Goal: Task Accomplishment & Management: Manage account settings

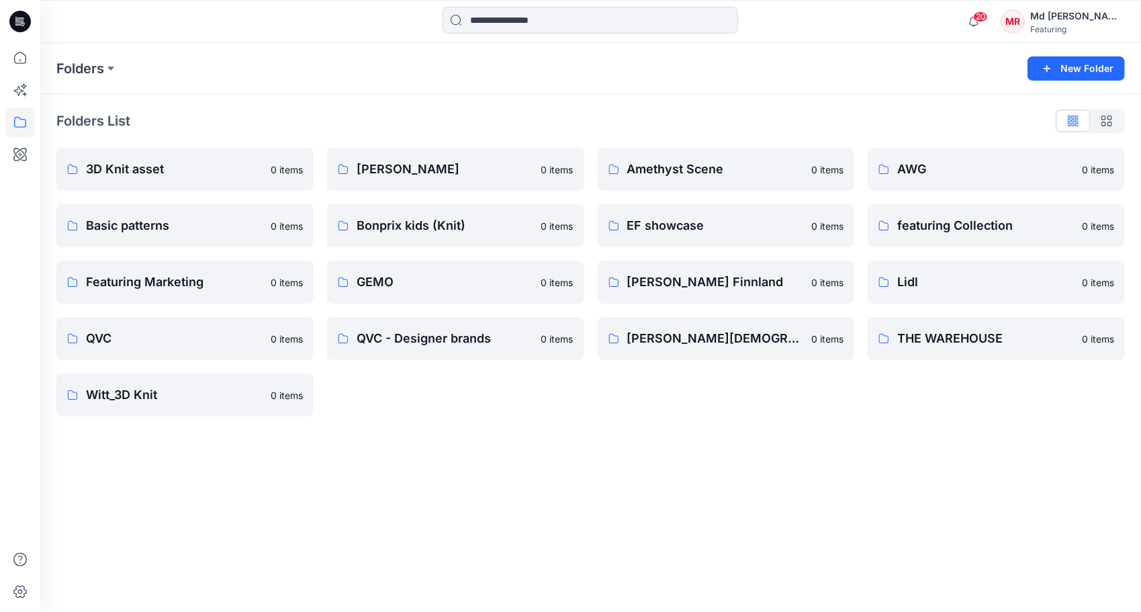
click at [274, 103] on div "Folders List 3D Knit asset 0 items Basic patterns 0 items Featuring Marketing 0…" at bounding box center [590, 263] width 1101 height 338
click at [549, 433] on div "Folders New Folder Folders List 3D Knit asset 0 items Basic patterns 0 items Fe…" at bounding box center [590, 327] width 1101 height 569
click at [9, 69] on icon at bounding box center [20, 58] width 30 height 30
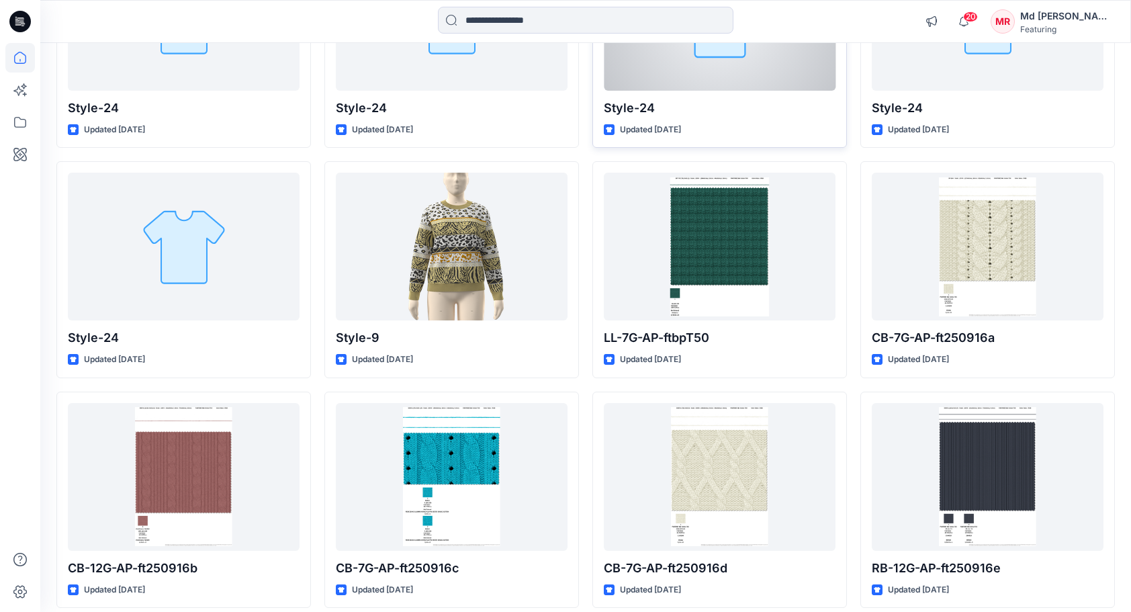
scroll to position [269, 0]
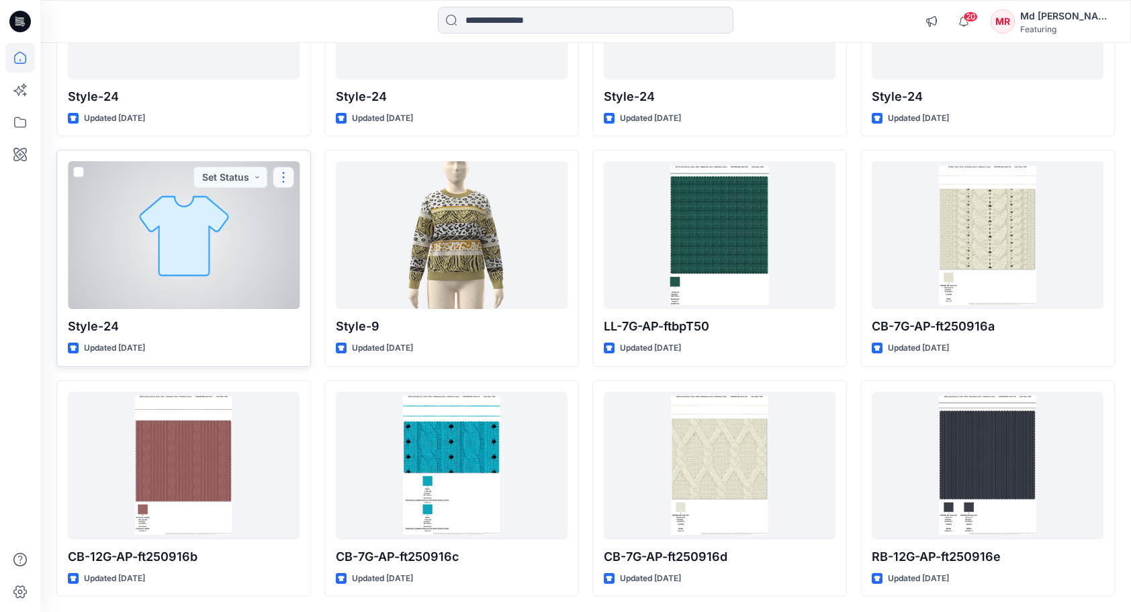
click at [285, 180] on button "button" at bounding box center [283, 177] width 21 height 21
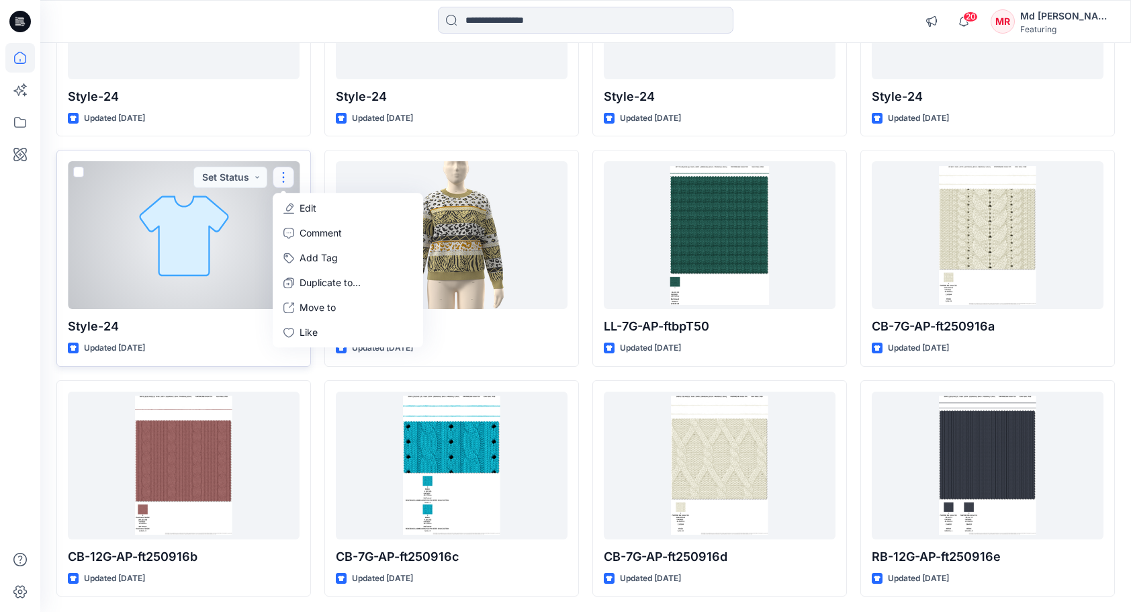
click at [226, 238] on div at bounding box center [184, 235] width 232 height 148
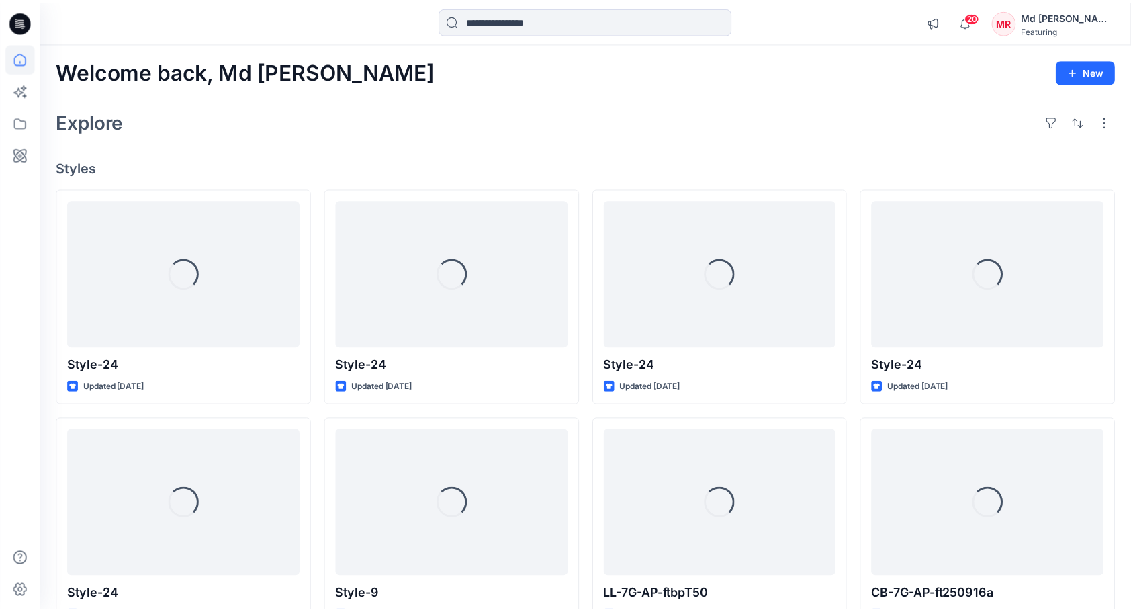
scroll to position [269, 0]
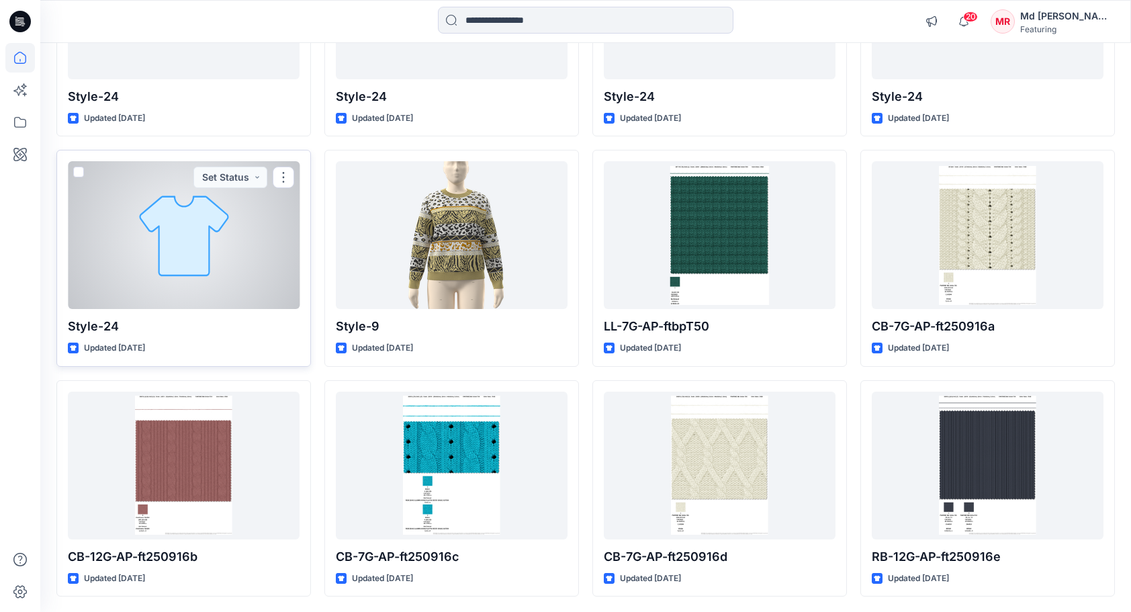
click at [210, 222] on div at bounding box center [184, 235] width 232 height 148
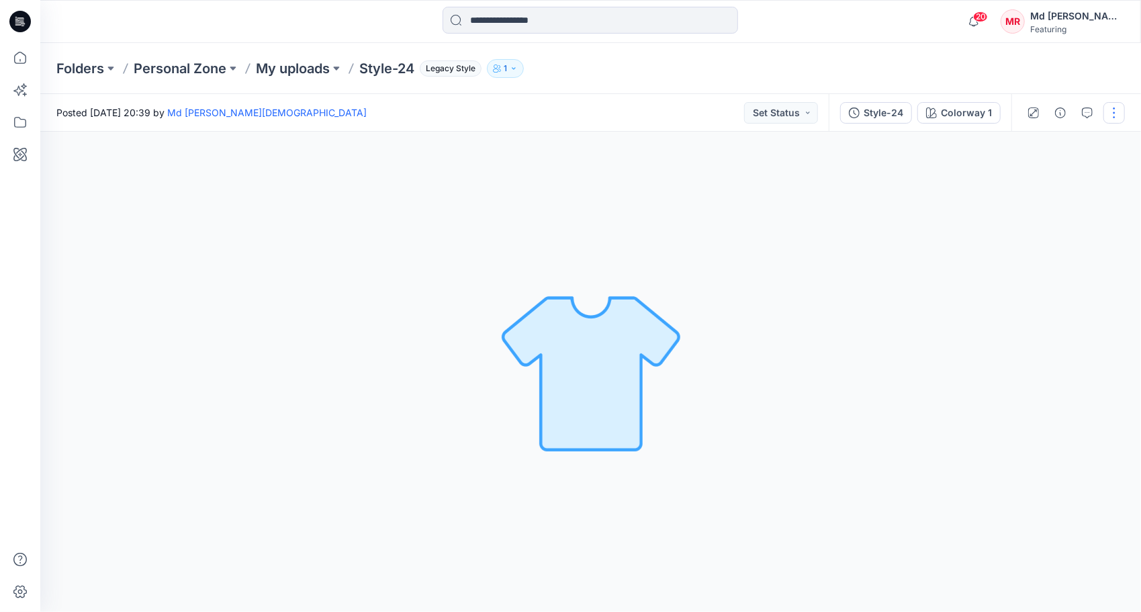
click at [1105, 114] on button "button" at bounding box center [1113, 112] width 21 height 21
click at [1105, 117] on button "button" at bounding box center [1103, 112] width 21 height 21
click at [1113, 110] on button "button" at bounding box center [1113, 112] width 21 height 21
click at [1027, 143] on p "Edit" at bounding box center [1028, 144] width 17 height 14
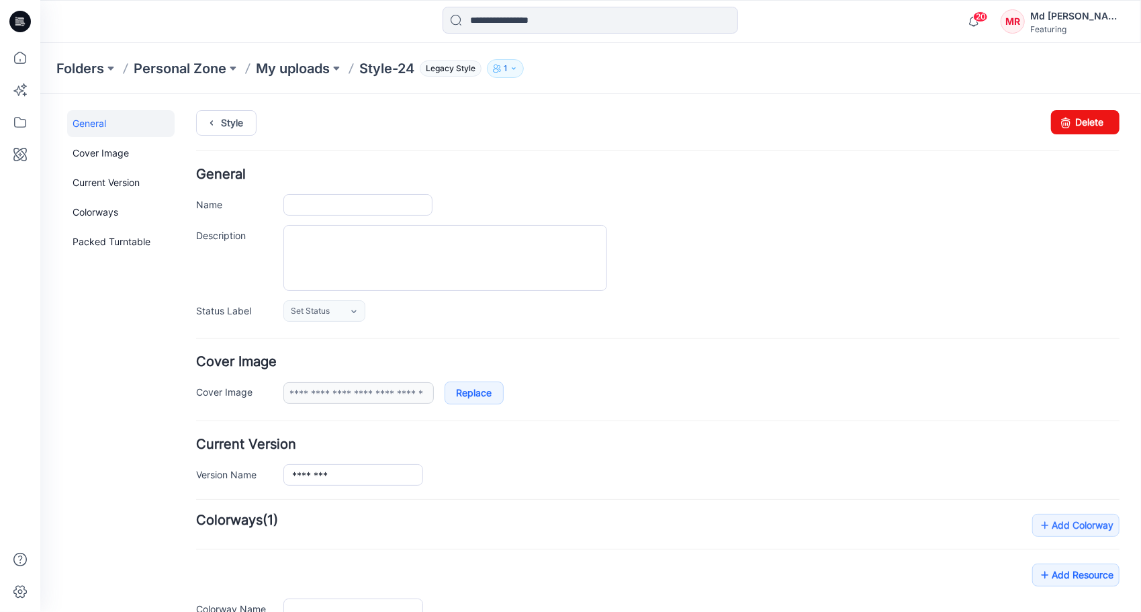
type input "********"
type input "**********"
drag, startPoint x: 1059, startPoint y: 115, endPoint x: 671, endPoint y: 139, distance: 388.9
click at [1059, 115] on icon at bounding box center [1065, 121] width 19 height 24
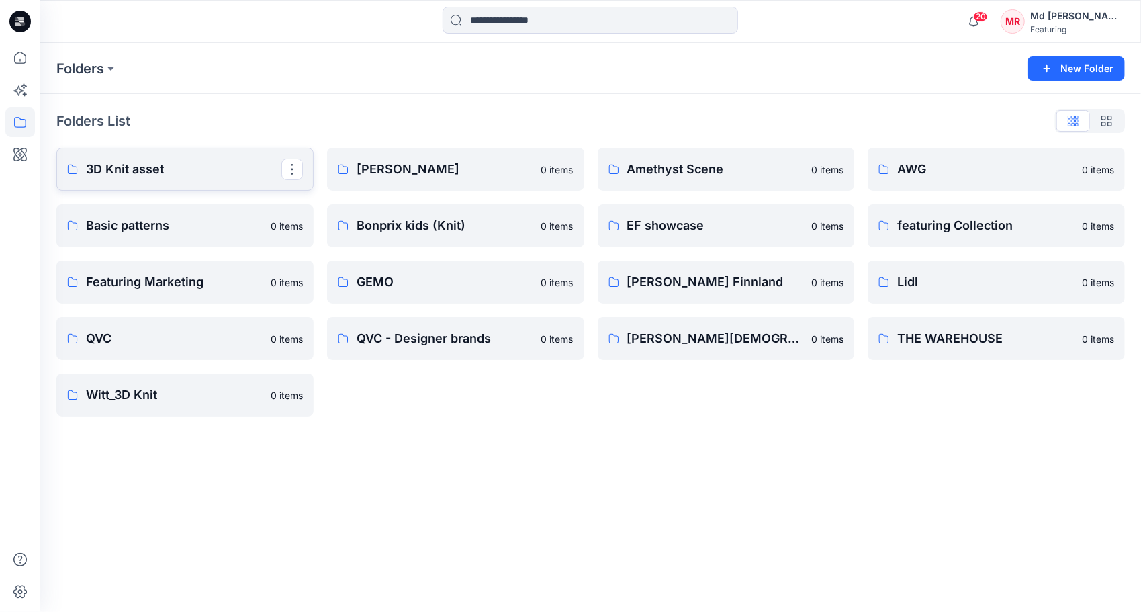
click at [134, 175] on p "3D Knit asset" at bounding box center [183, 169] width 195 height 19
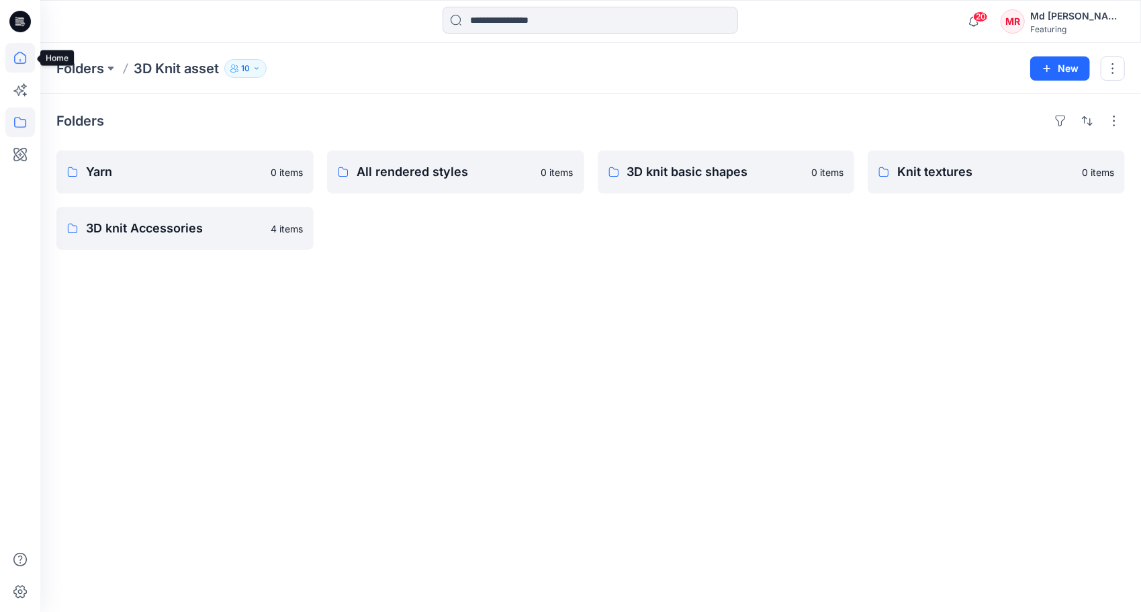
click at [20, 59] on icon at bounding box center [20, 58] width 12 height 12
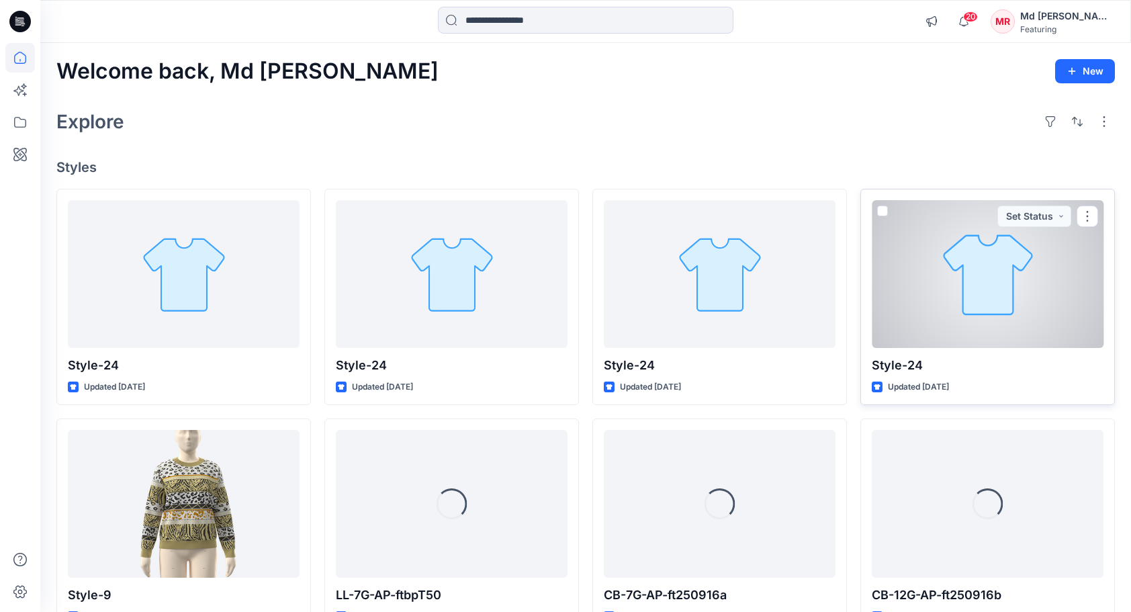
click at [998, 298] on div at bounding box center [988, 274] width 232 height 148
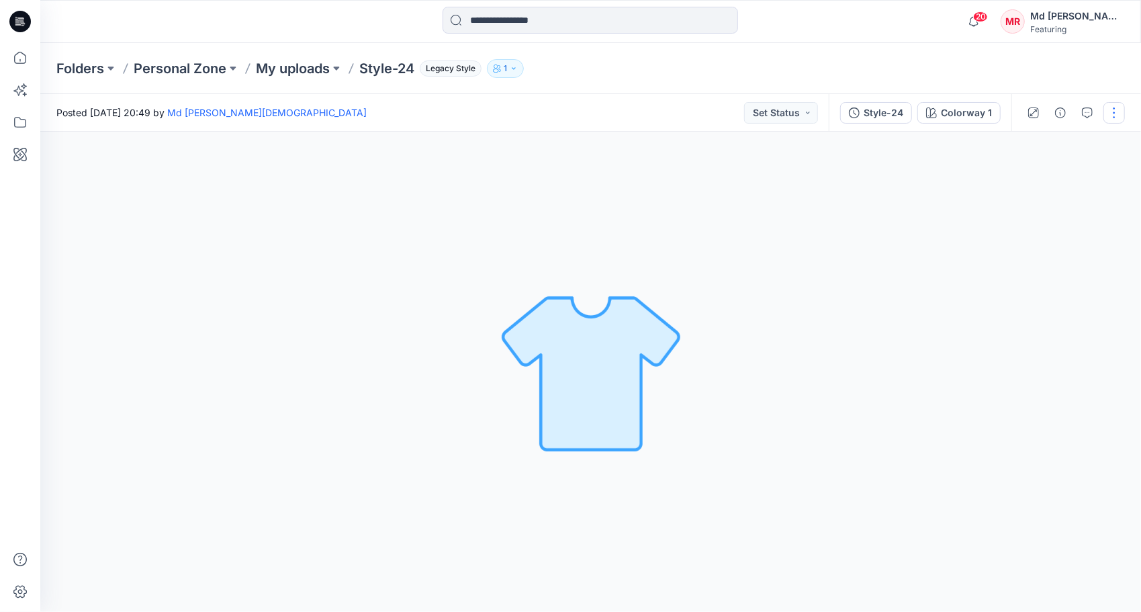
click at [1111, 116] on button "button" at bounding box center [1113, 112] width 21 height 21
click at [1045, 147] on button "Edit" at bounding box center [1058, 144] width 124 height 25
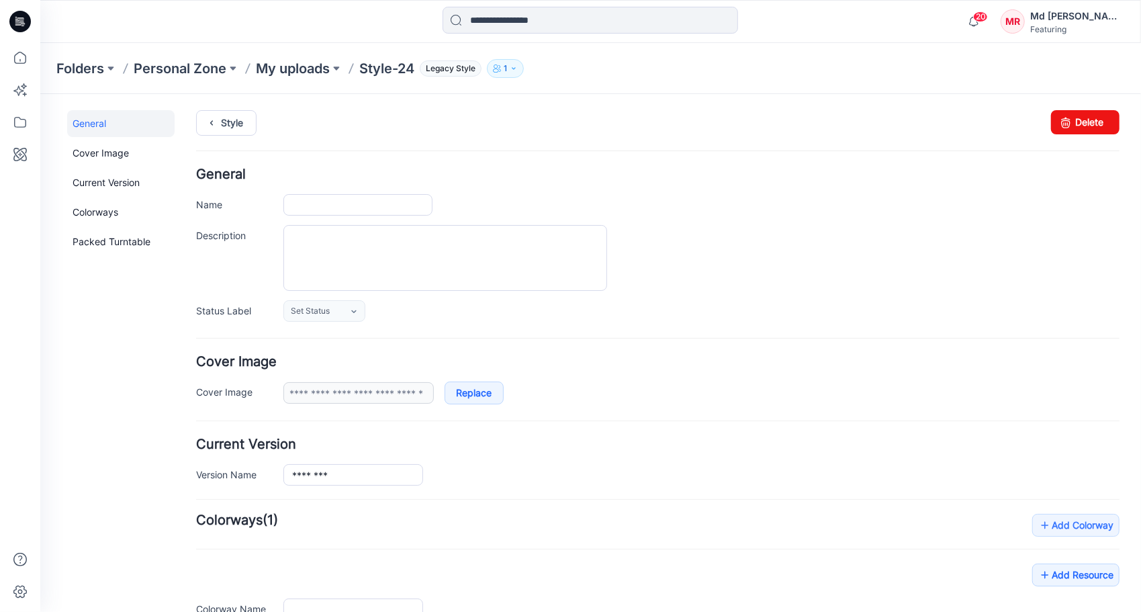
type input "********"
type input "**********"
drag, startPoint x: 1074, startPoint y: 118, endPoint x: 666, endPoint y: 128, distance: 408.5
click at [1074, 118] on link "Delete" at bounding box center [1084, 121] width 68 height 24
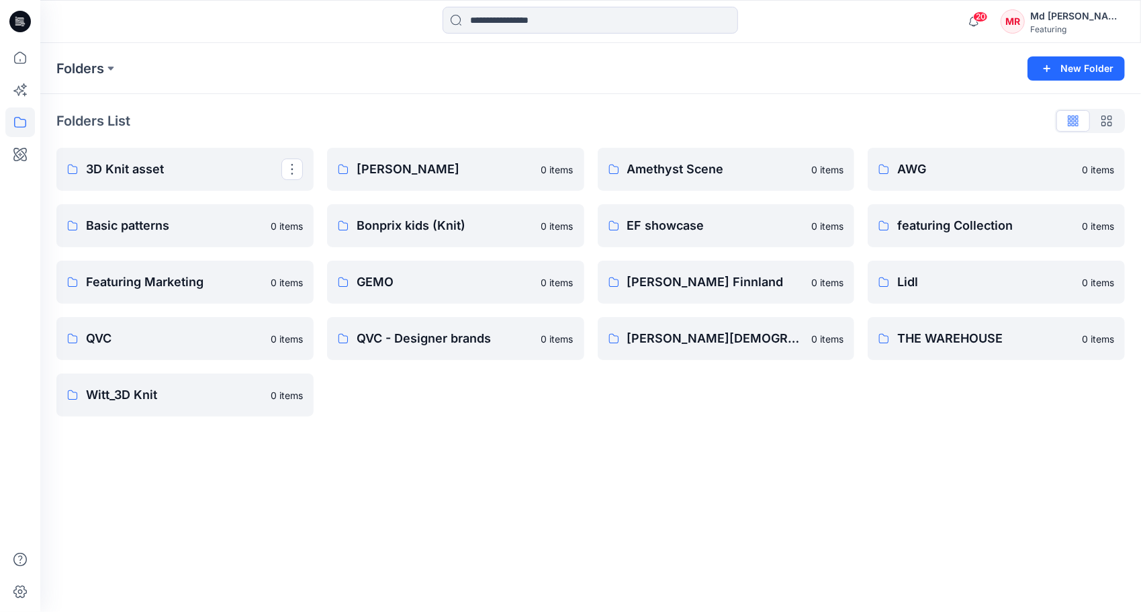
click at [89, 173] on p "3D Knit asset" at bounding box center [183, 169] width 195 height 19
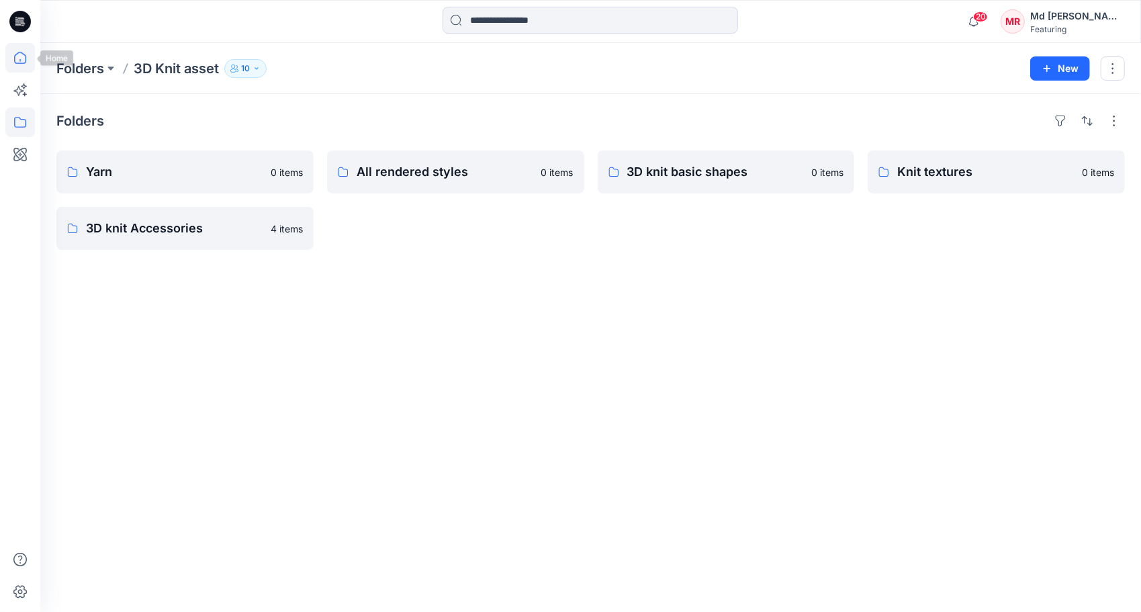
click at [15, 72] on icon at bounding box center [20, 58] width 30 height 30
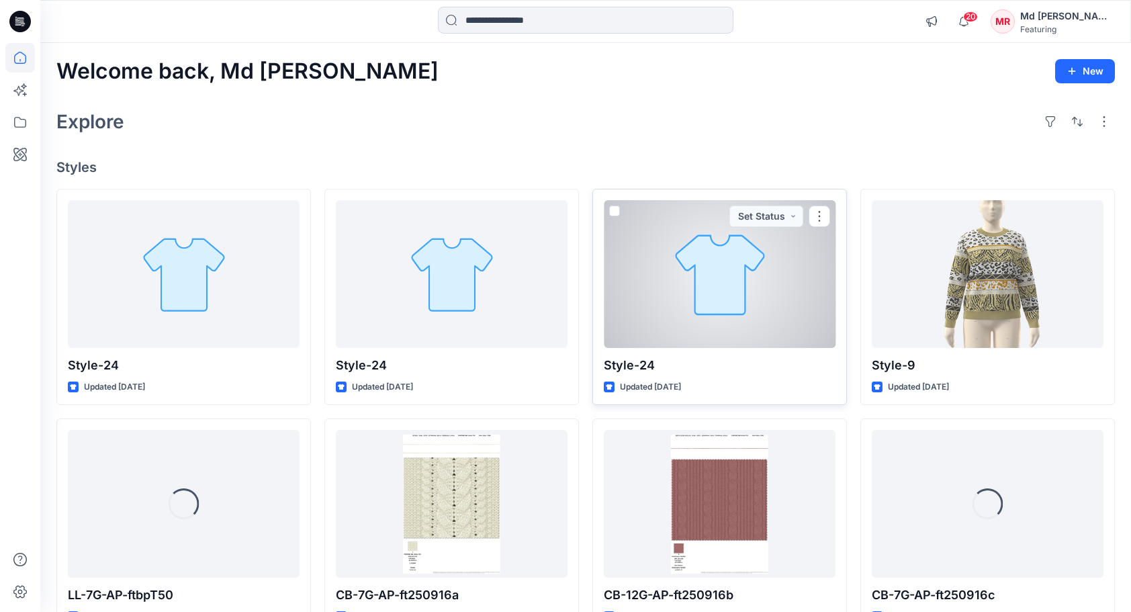
click at [647, 265] on div at bounding box center [720, 274] width 232 height 148
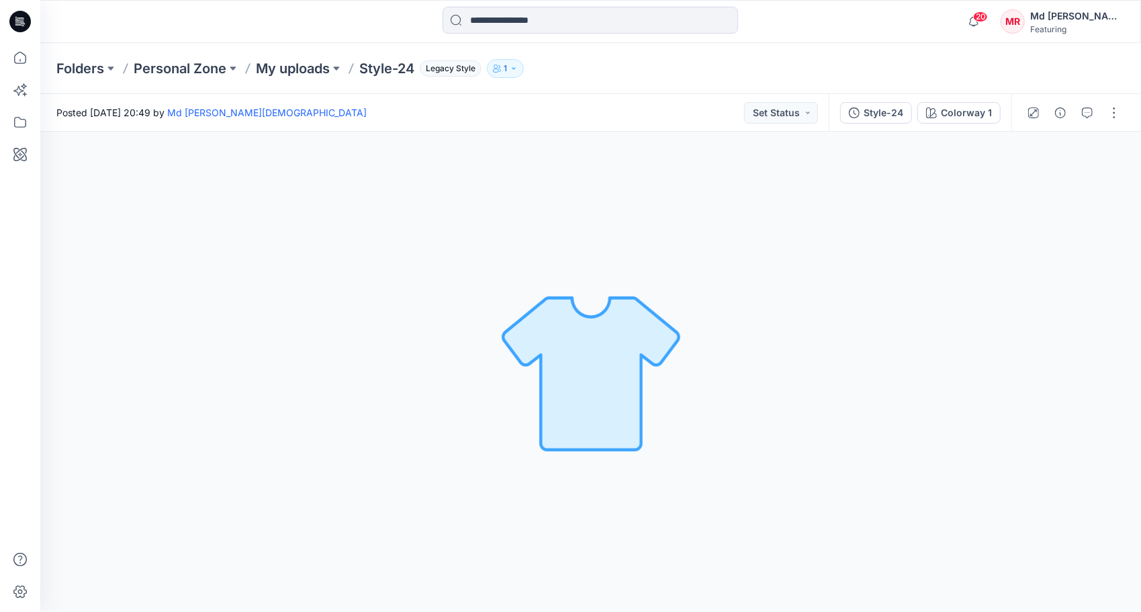
click at [1101, 118] on div at bounding box center [1073, 113] width 124 height 38
click at [1111, 113] on button "button" at bounding box center [1113, 112] width 21 height 21
click at [1034, 147] on p "Edit" at bounding box center [1028, 144] width 17 height 14
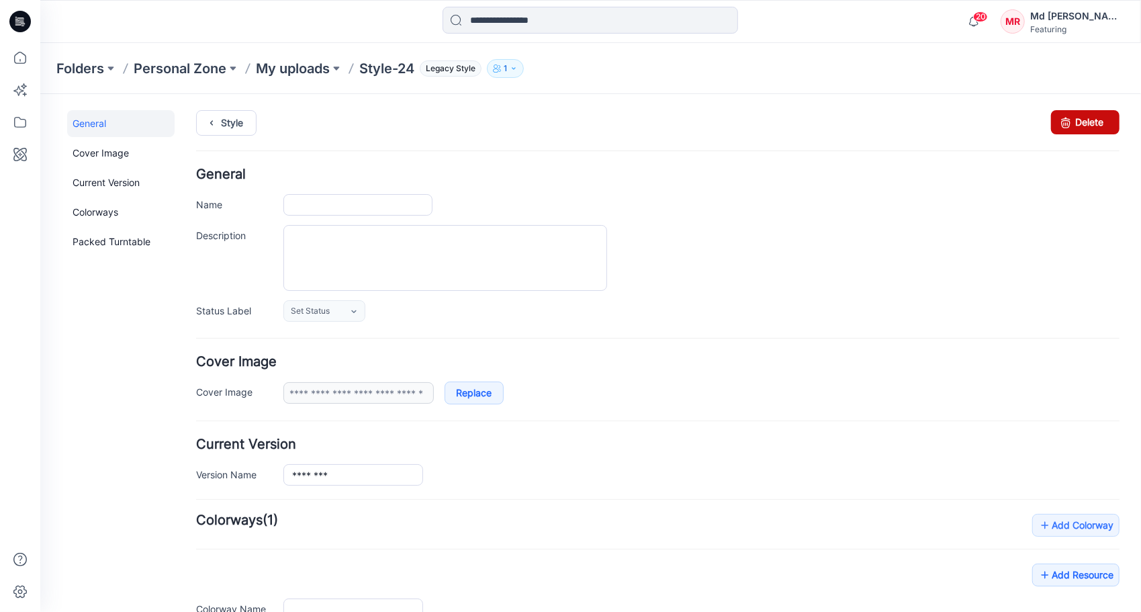
type input "********"
type input "**********"
click at [1083, 124] on link "Delete" at bounding box center [1084, 121] width 68 height 24
type input "********"
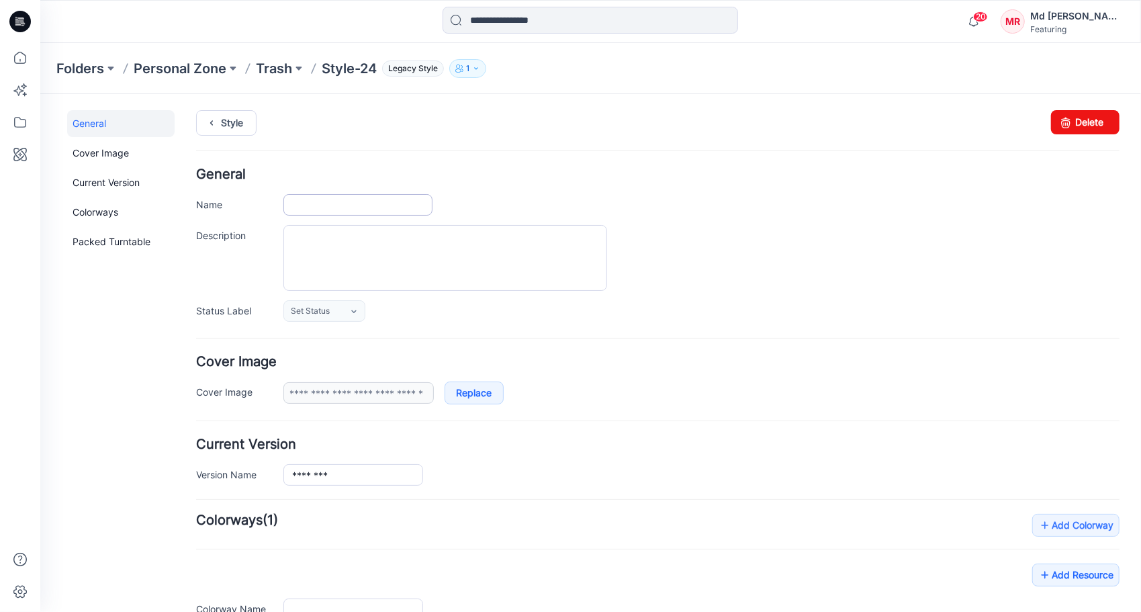
type input "**********"
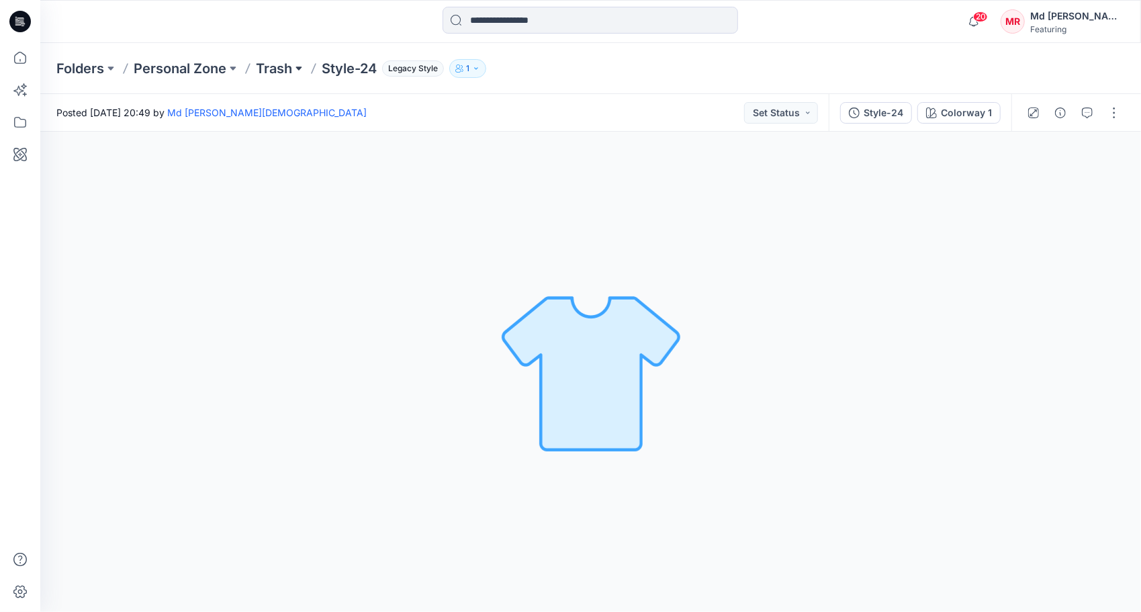
click at [295, 67] on button at bounding box center [298, 68] width 13 height 19
click at [349, 64] on p "Style-24" at bounding box center [349, 68] width 55 height 19
click at [275, 66] on p "Trash" at bounding box center [274, 68] width 36 height 19
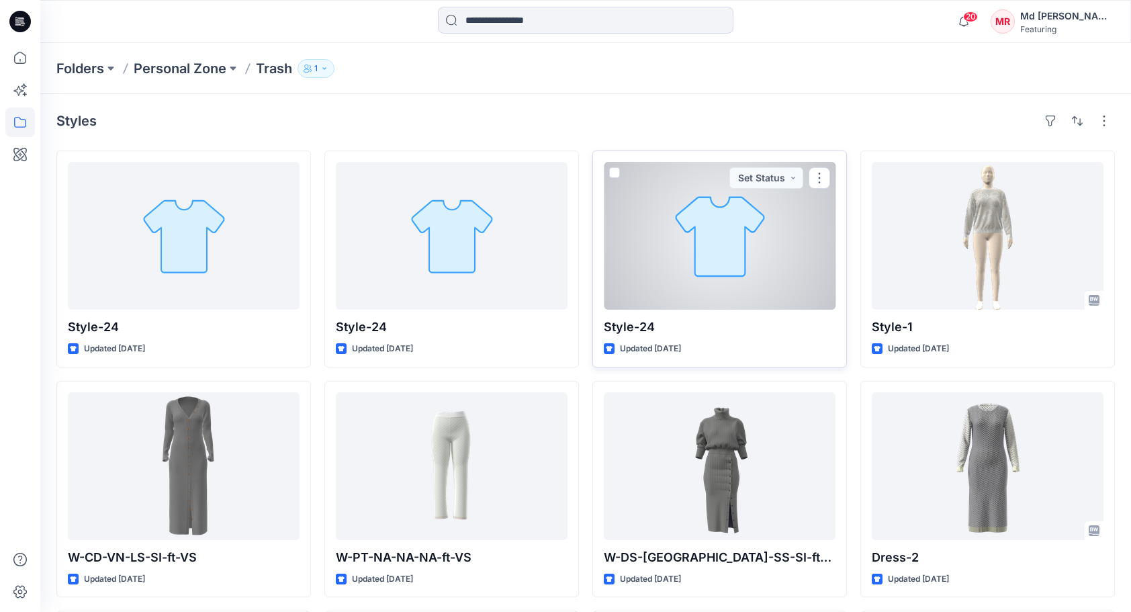
click at [684, 248] on div at bounding box center [720, 236] width 232 height 148
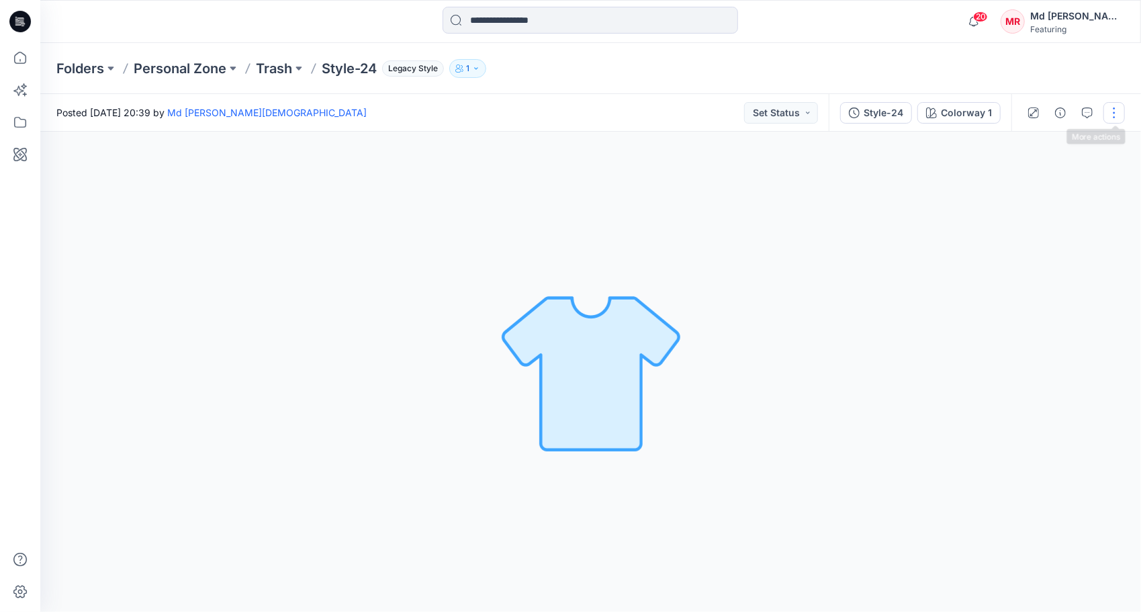
click at [1112, 106] on button "button" at bounding box center [1113, 112] width 21 height 21
click at [1036, 146] on p "Edit" at bounding box center [1028, 144] width 17 height 14
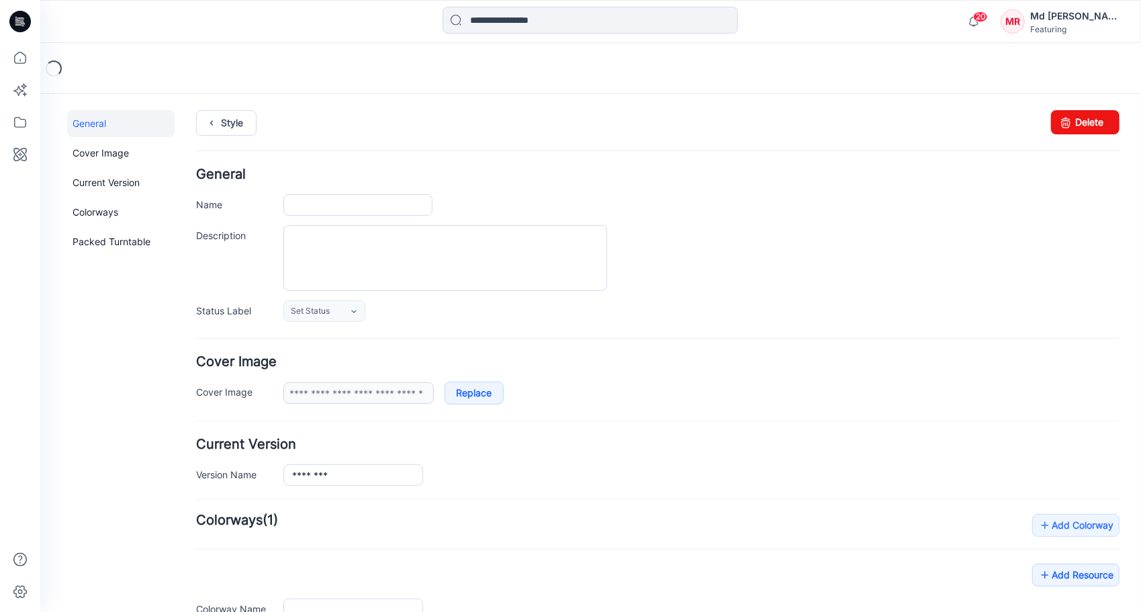
type input "********"
type input "**********"
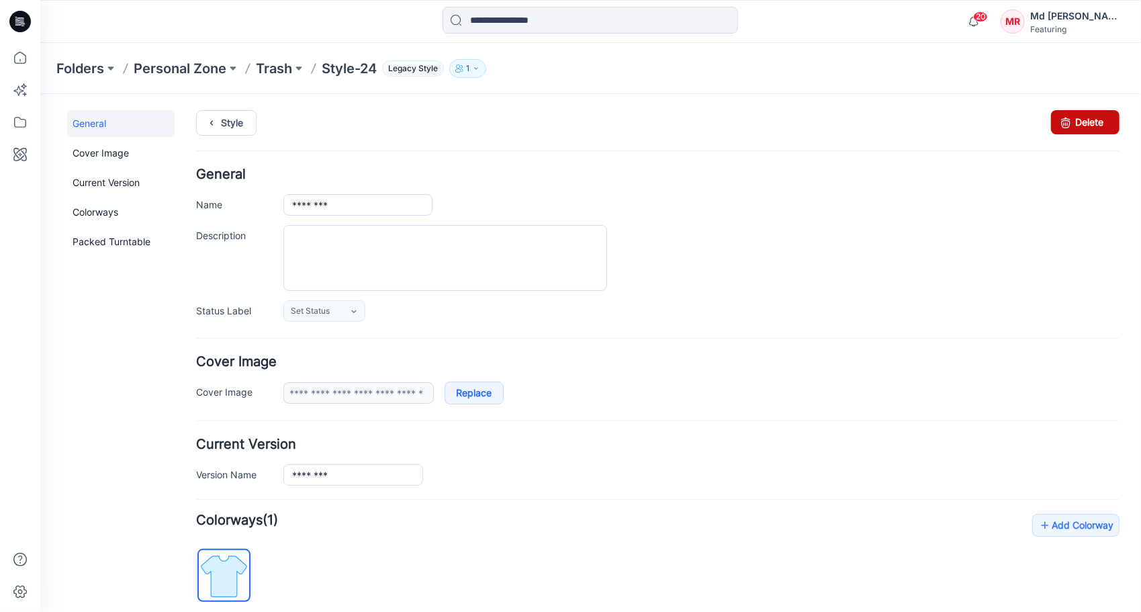
click at [1089, 127] on link "Delete" at bounding box center [1084, 121] width 68 height 24
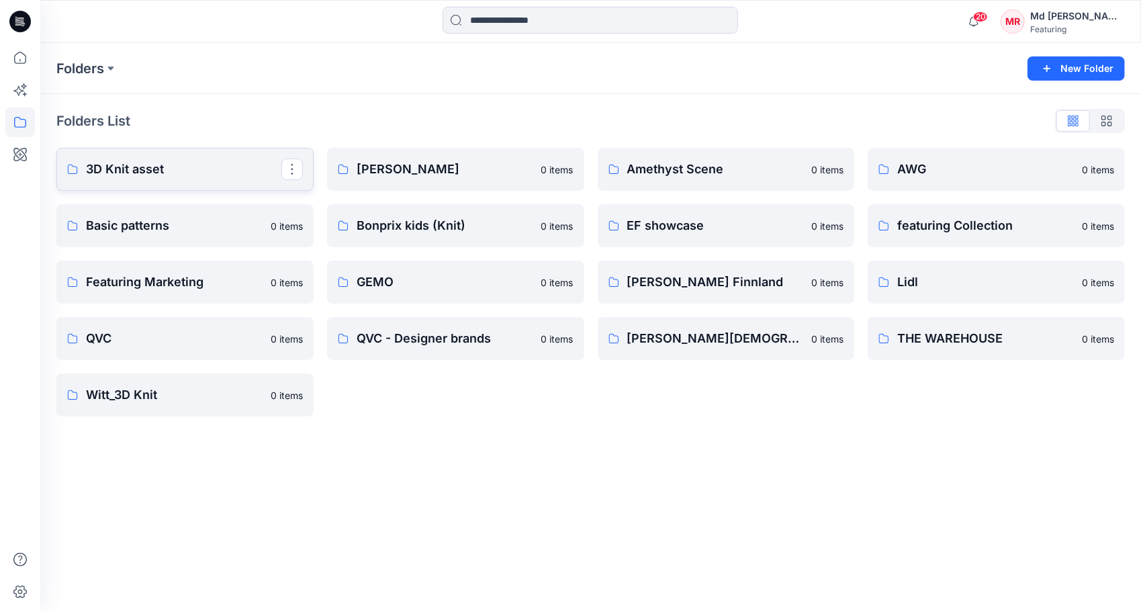
click at [130, 169] on p "3D Knit asset" at bounding box center [183, 169] width 195 height 19
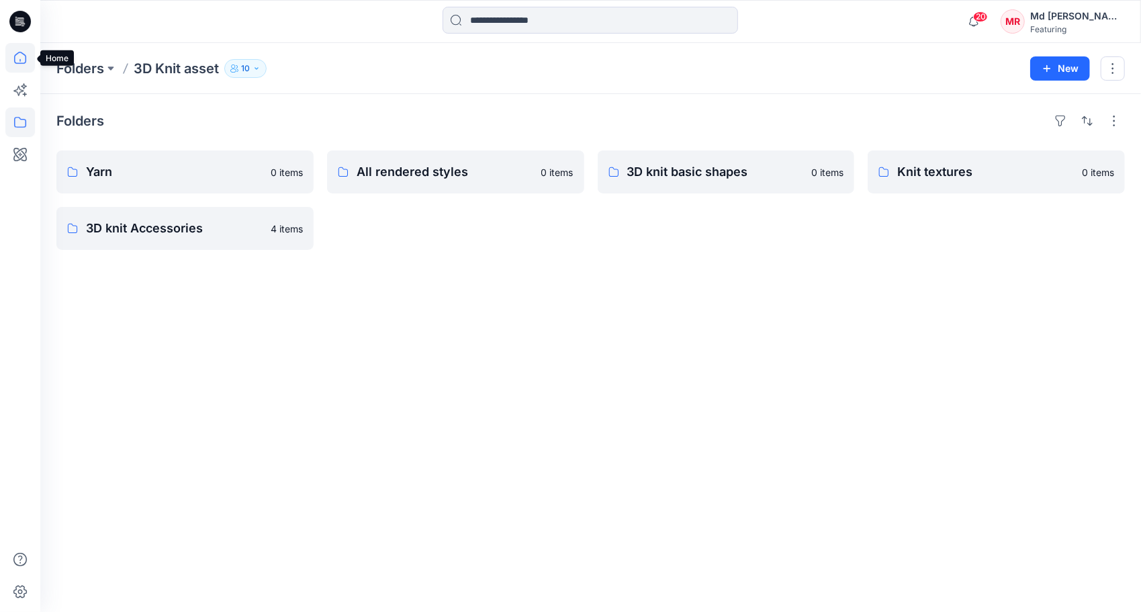
click at [11, 52] on icon at bounding box center [20, 58] width 30 height 30
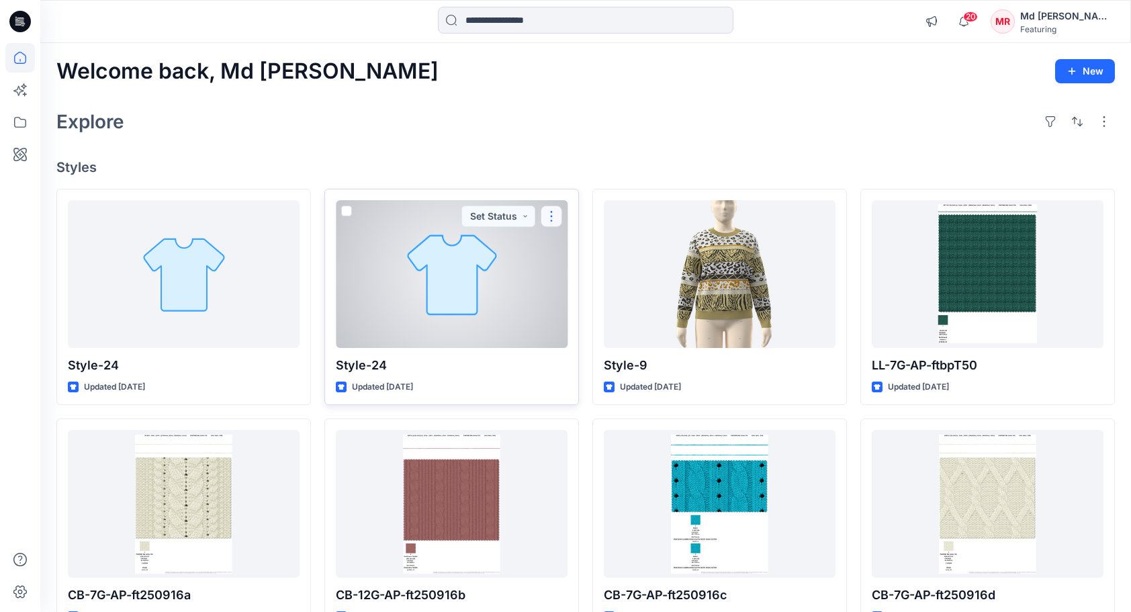
click at [548, 210] on button "button" at bounding box center [551, 215] width 21 height 21
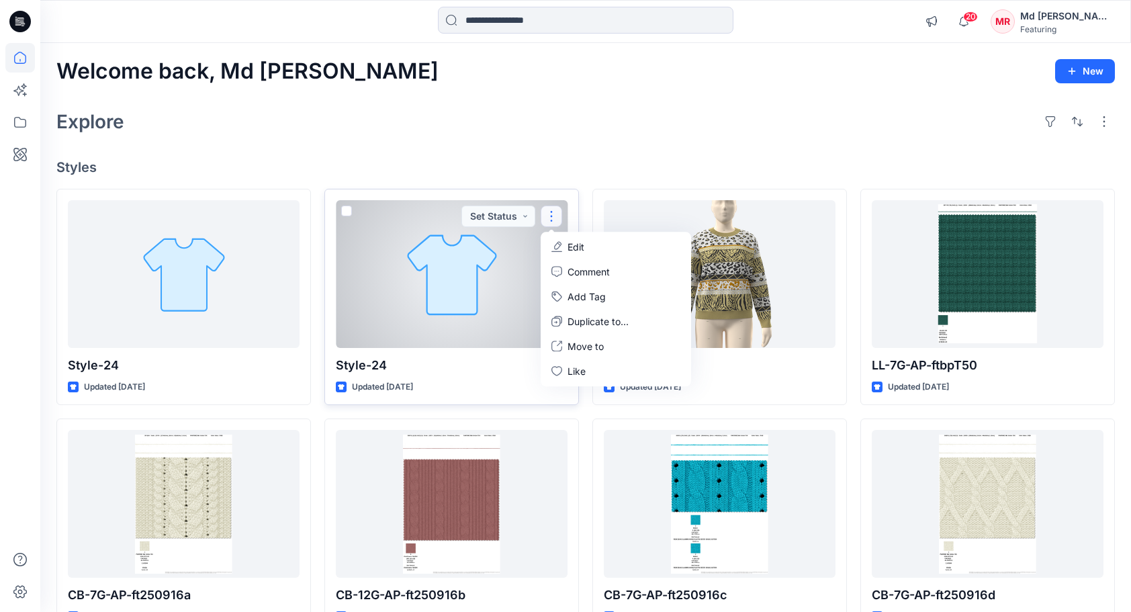
click at [480, 265] on div at bounding box center [452, 274] width 232 height 148
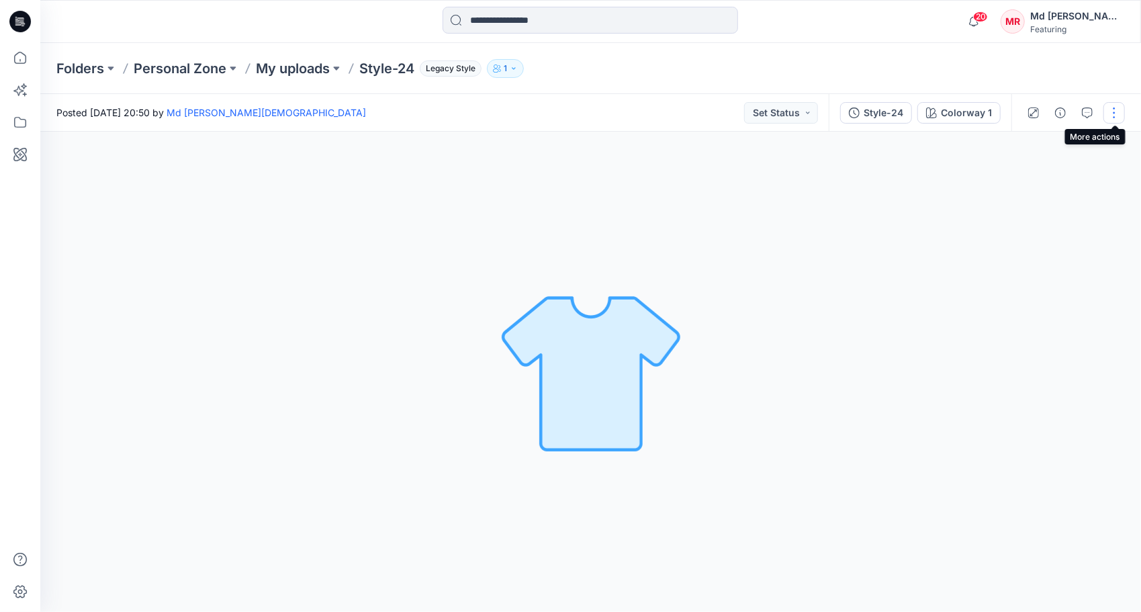
click at [1111, 109] on button "button" at bounding box center [1113, 112] width 21 height 21
click at [1025, 136] on button "Edit" at bounding box center [1058, 144] width 124 height 25
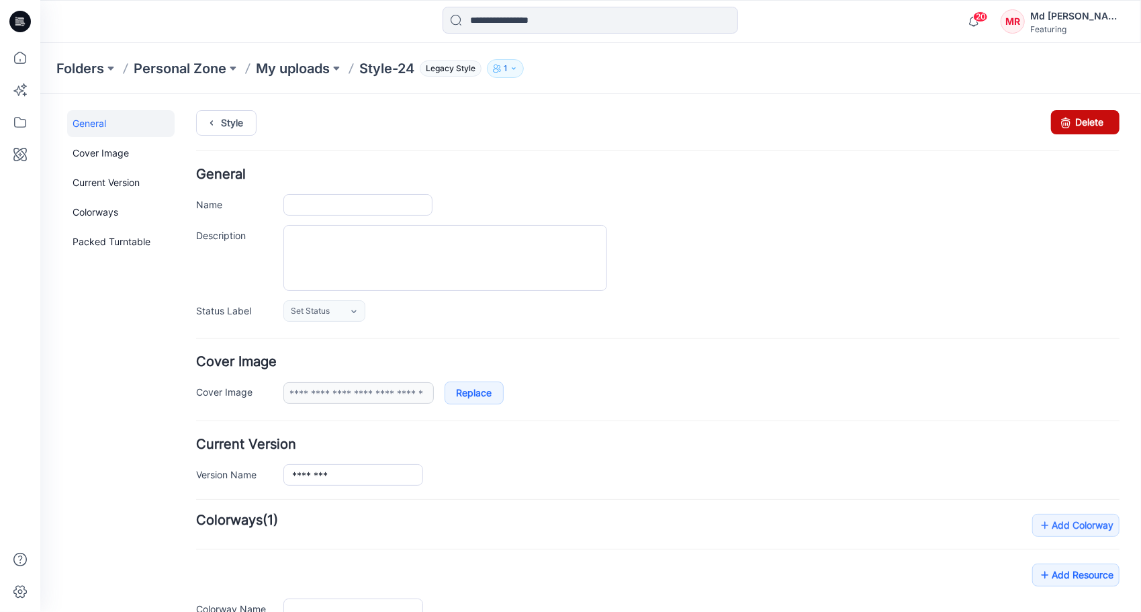
type input "********"
type input "**********"
drag, startPoint x: 1056, startPoint y: 124, endPoint x: 667, endPoint y: 138, distance: 389.8
click at [1056, 124] on icon at bounding box center [1065, 121] width 19 height 24
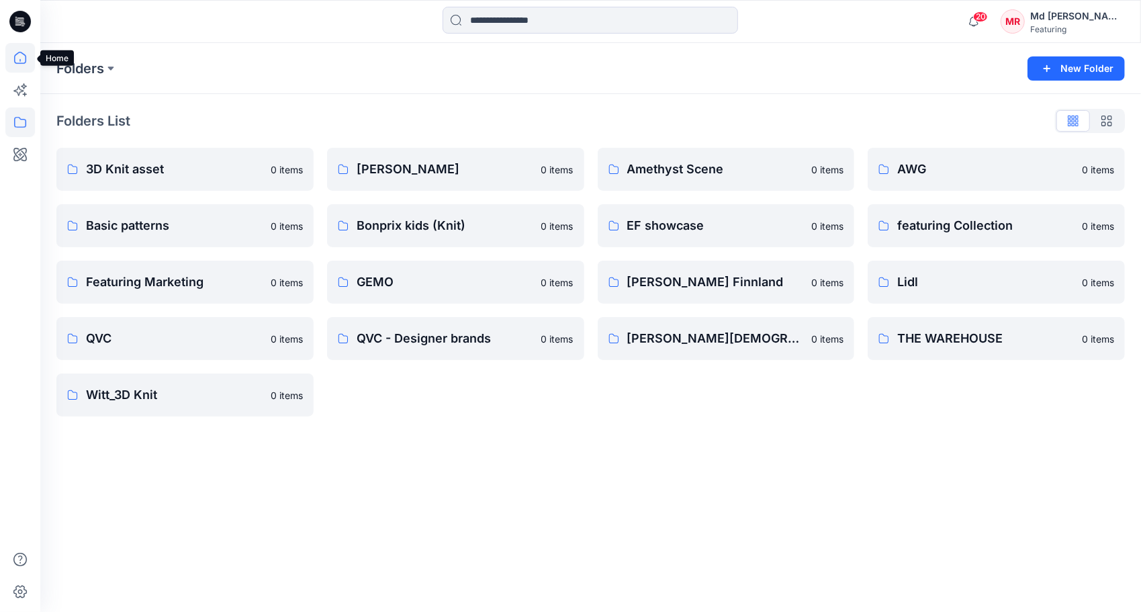
click at [18, 50] on icon at bounding box center [20, 58] width 30 height 30
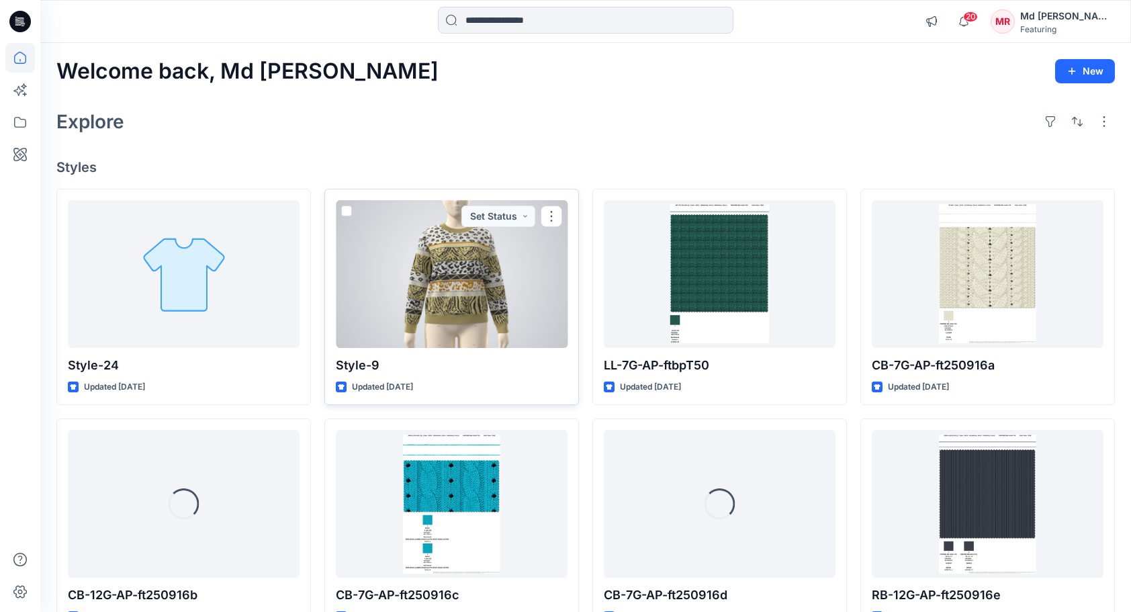
click at [449, 289] on div at bounding box center [452, 274] width 232 height 148
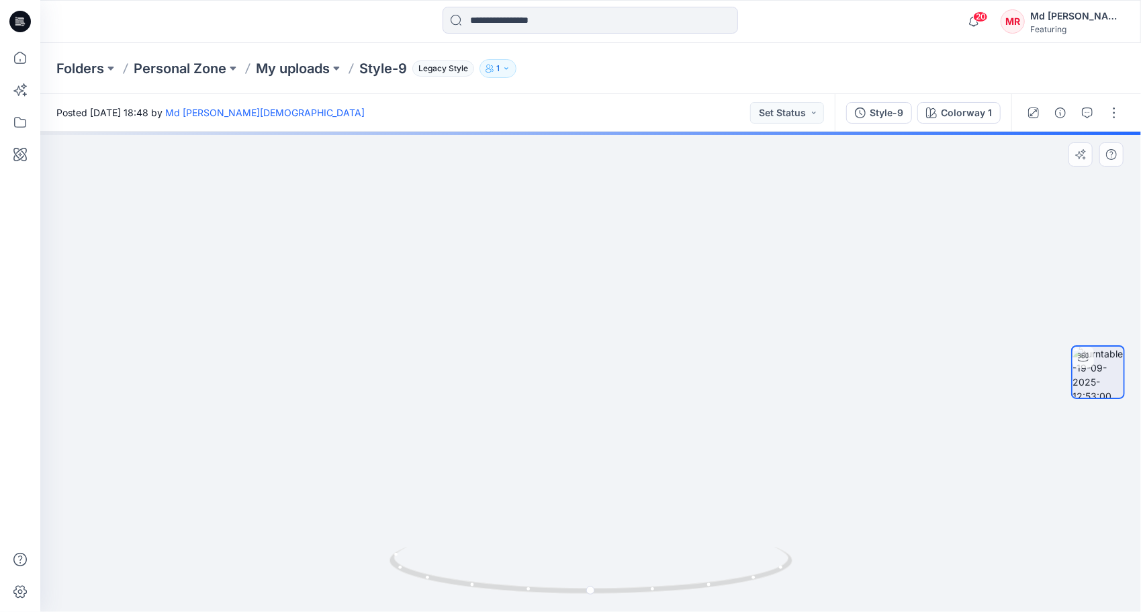
drag, startPoint x: 697, startPoint y: 379, endPoint x: 690, endPoint y: 351, distance: 29.2
click at [690, 351] on img at bounding box center [590, 268] width 835 height 686
drag, startPoint x: 590, startPoint y: 593, endPoint x: 743, endPoint y: 537, distance: 162.9
click at [780, 562] on icon at bounding box center [593, 572] width 406 height 50
drag, startPoint x: 774, startPoint y: 577, endPoint x: 333, endPoint y: 457, distance: 456.5
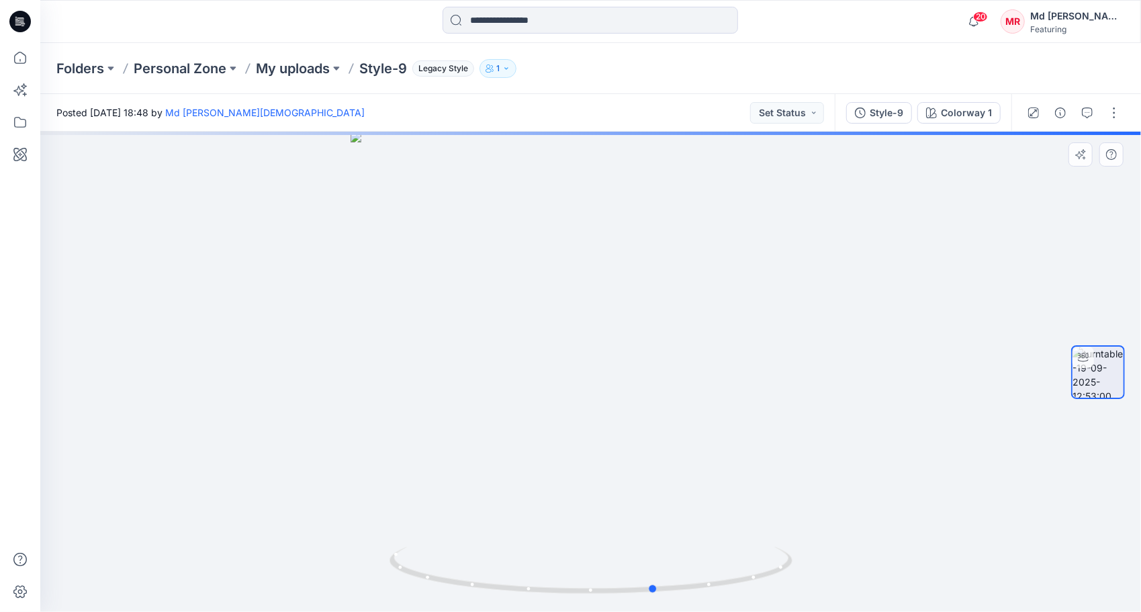
click at [247, 512] on div at bounding box center [590, 372] width 1101 height 480
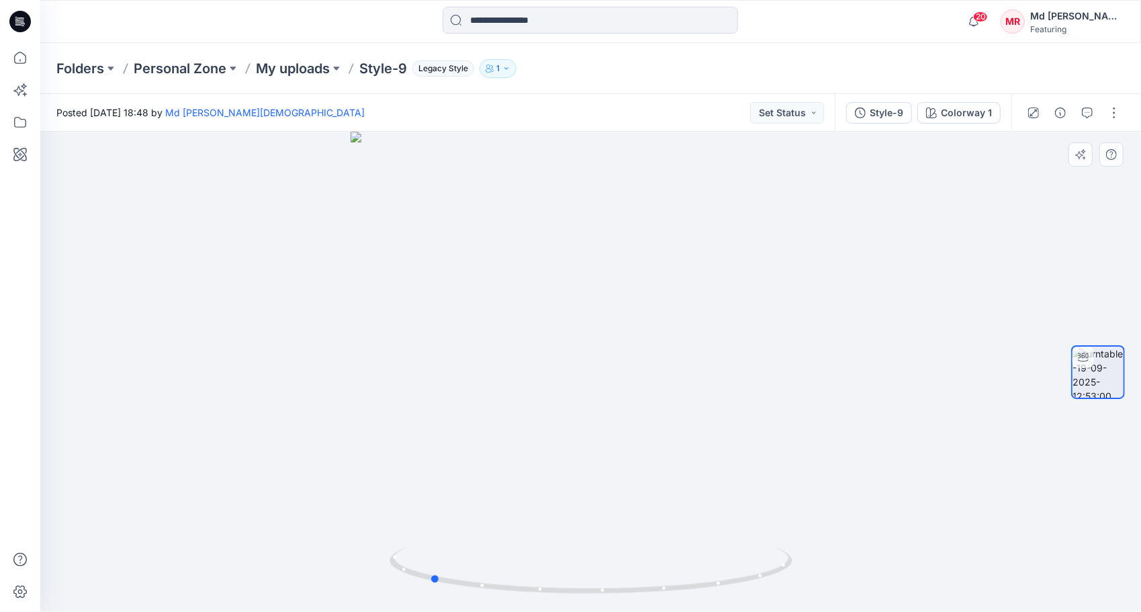
drag, startPoint x: 743, startPoint y: 587, endPoint x: 928, endPoint y: 380, distance: 277.3
click at [852, 536] on div at bounding box center [590, 372] width 1101 height 480
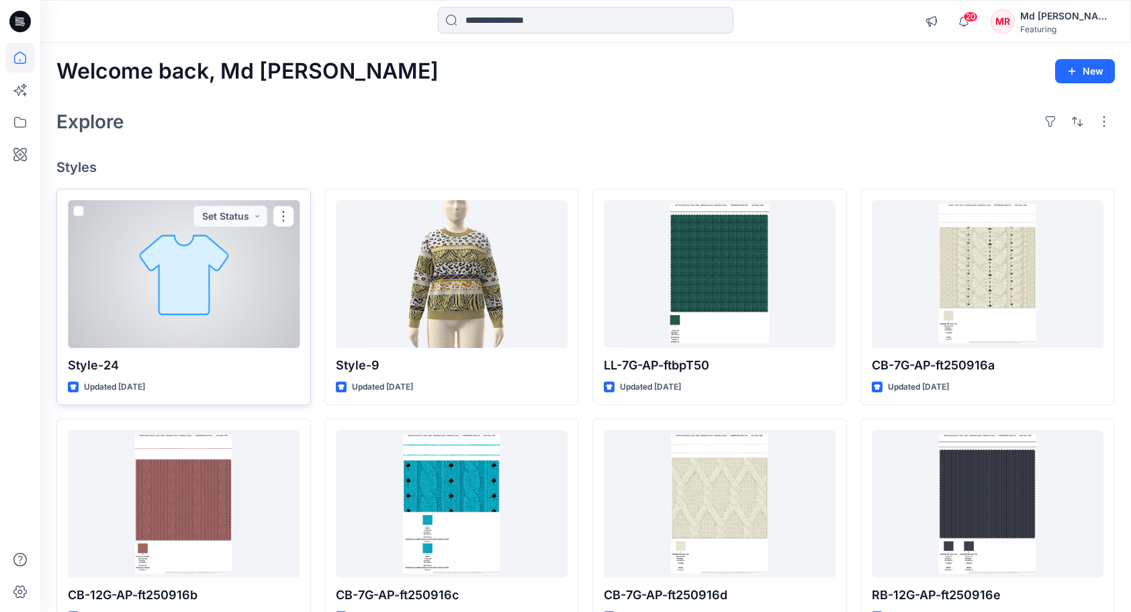
click at [273, 236] on div at bounding box center [184, 274] width 232 height 148
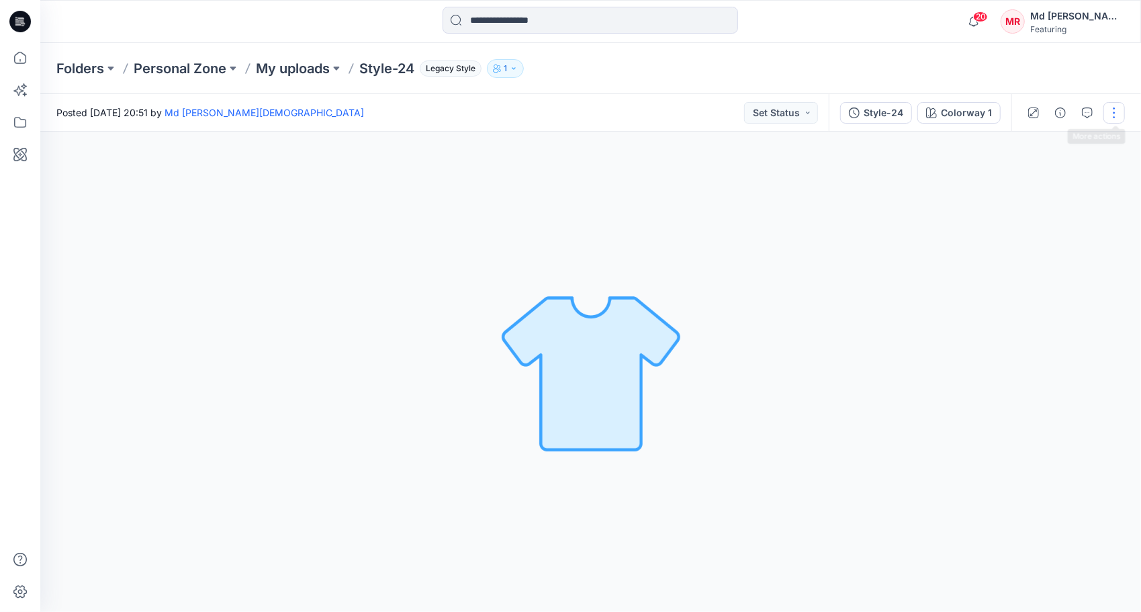
click at [1111, 108] on button "button" at bounding box center [1113, 112] width 21 height 21
click at [1036, 140] on p "Edit" at bounding box center [1028, 144] width 17 height 14
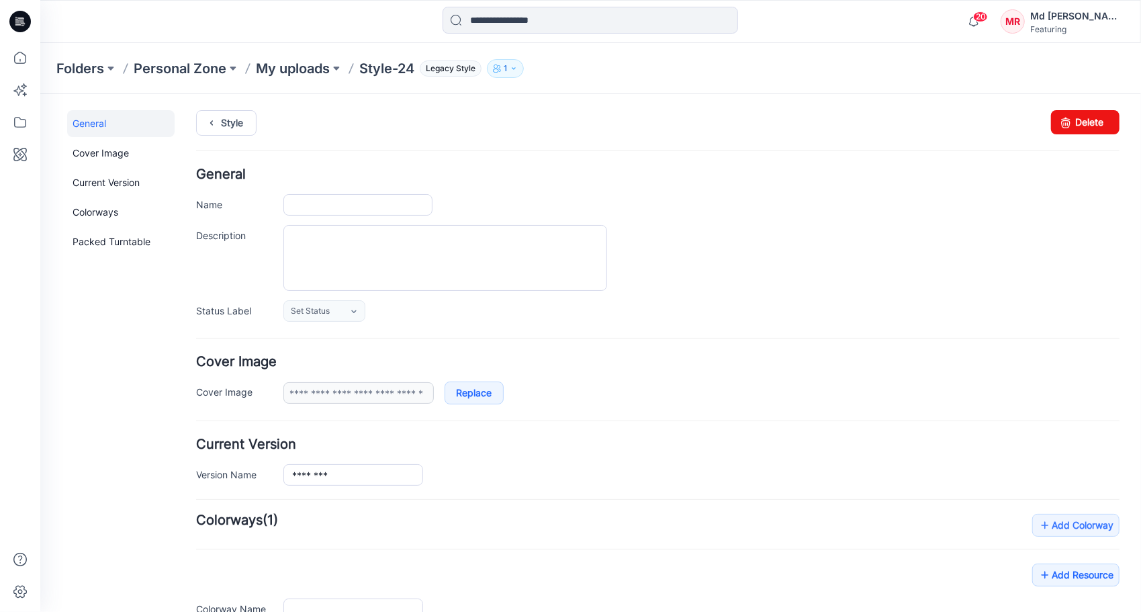
type input "********"
type input "**********"
click at [1103, 119] on link "Delete" at bounding box center [1084, 121] width 68 height 24
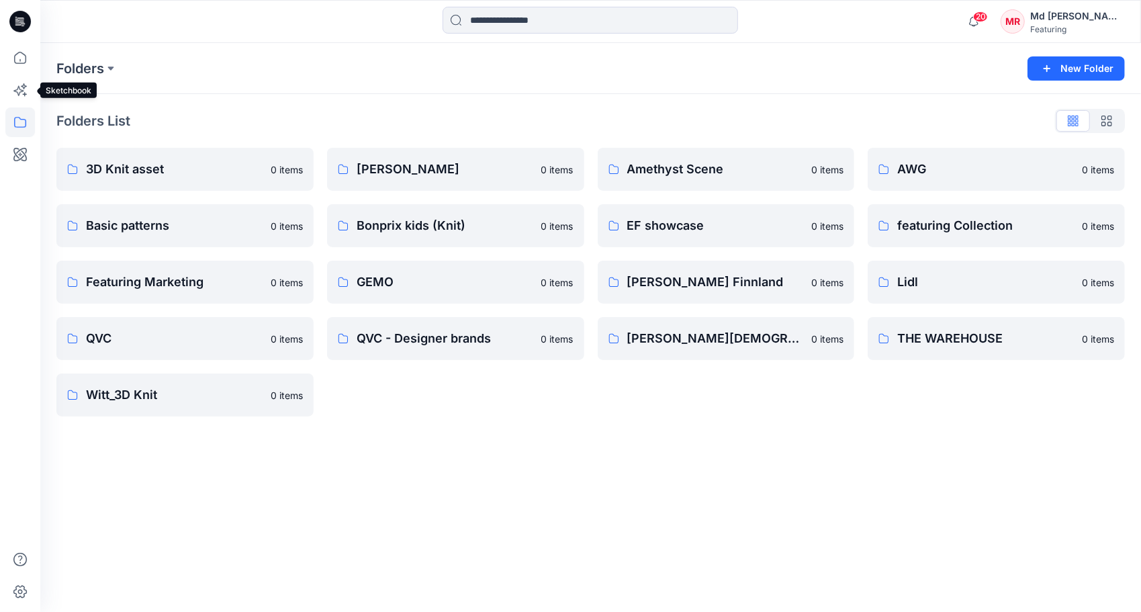
click at [12, 75] on div at bounding box center [20, 327] width 30 height 569
click at [16, 62] on icon at bounding box center [20, 58] width 30 height 30
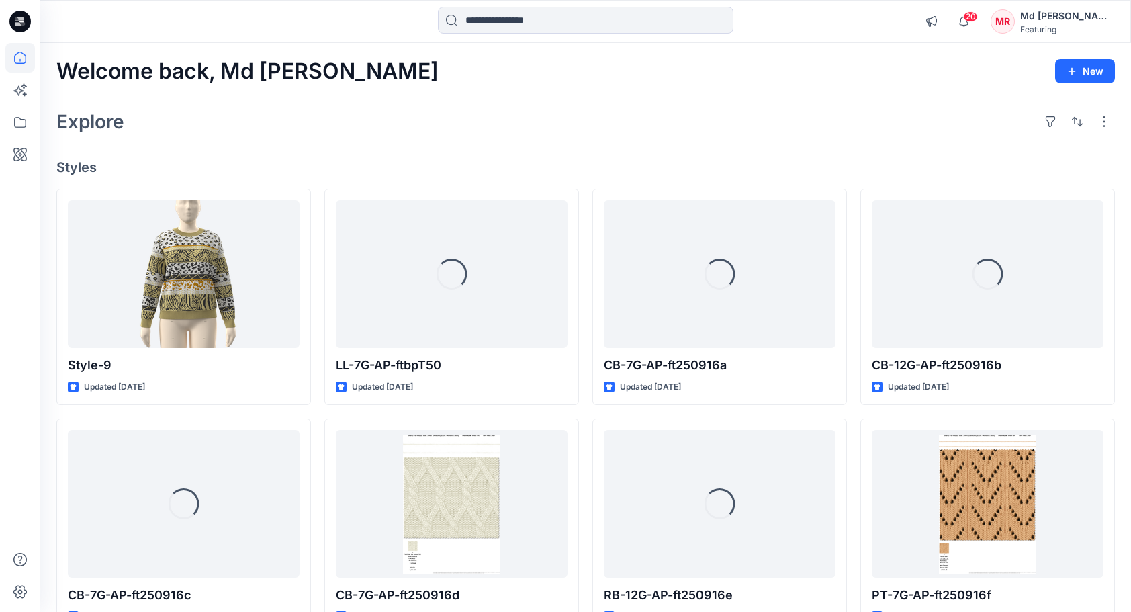
click at [803, 129] on div "Explore" at bounding box center [585, 121] width 1058 height 32
